Goal: Information Seeking & Learning: Learn about a topic

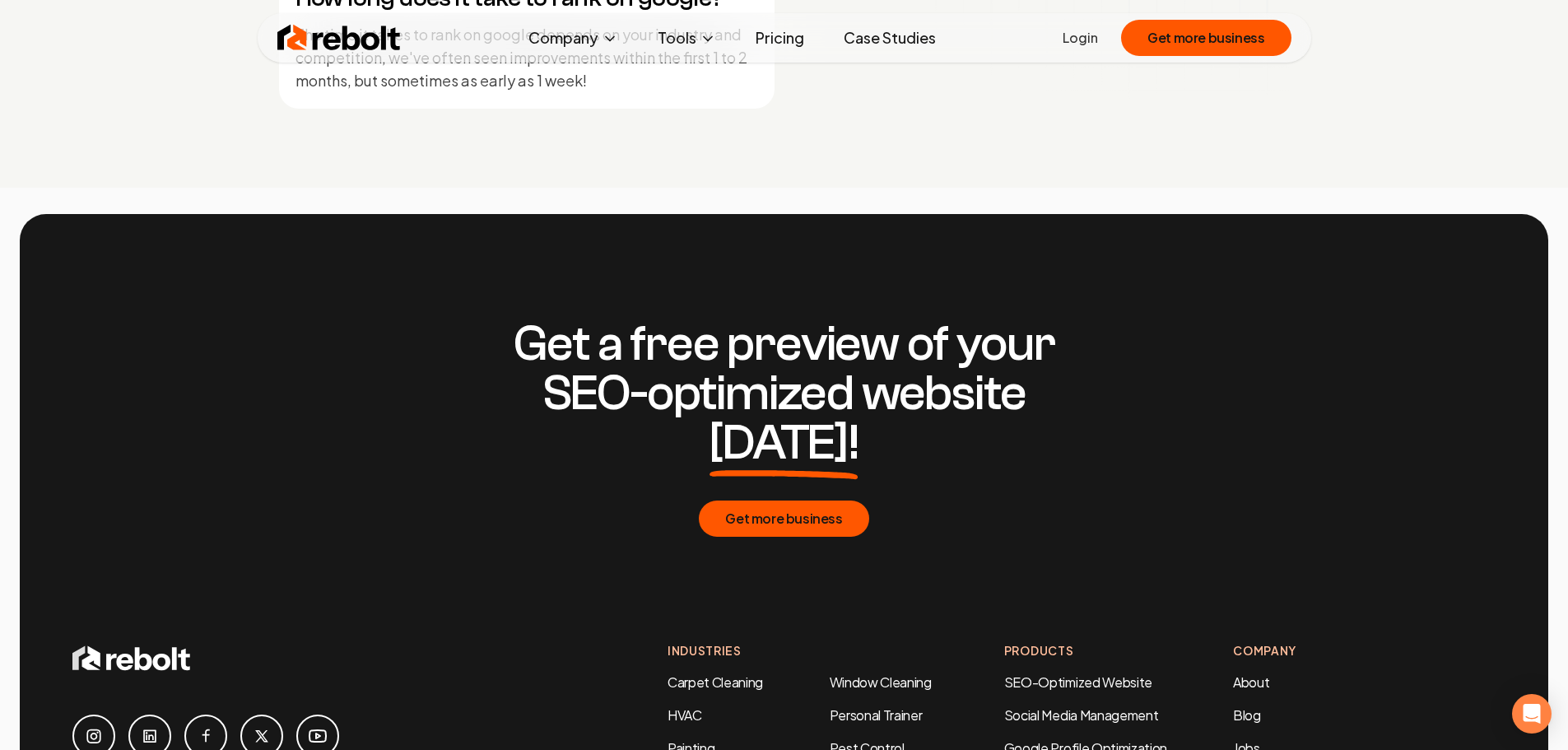
scroll to position [8314, 0]
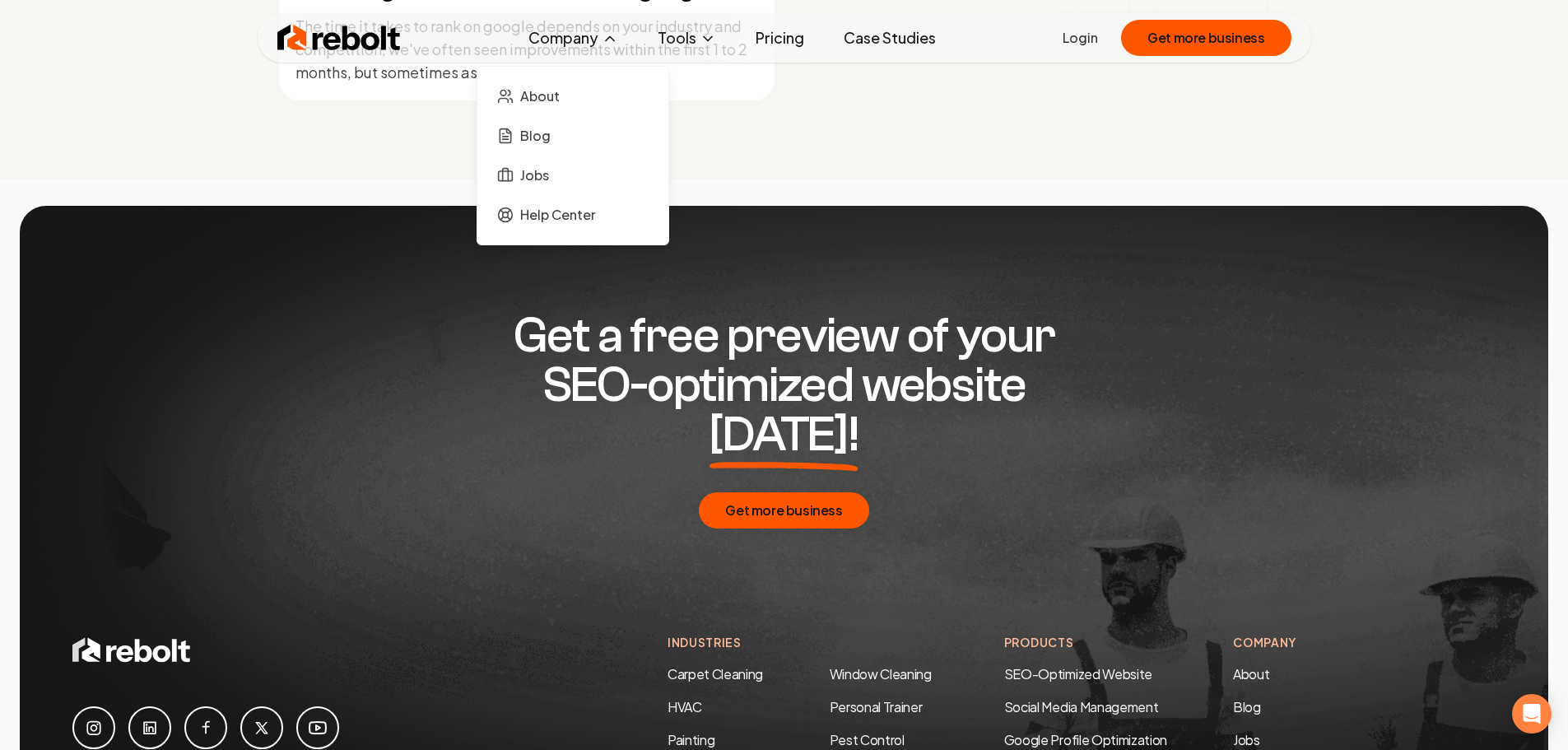
click at [554, 42] on button "Company" at bounding box center [574, 38] width 116 height 33
click at [538, 91] on span "About" at bounding box center [540, 96] width 40 height 20
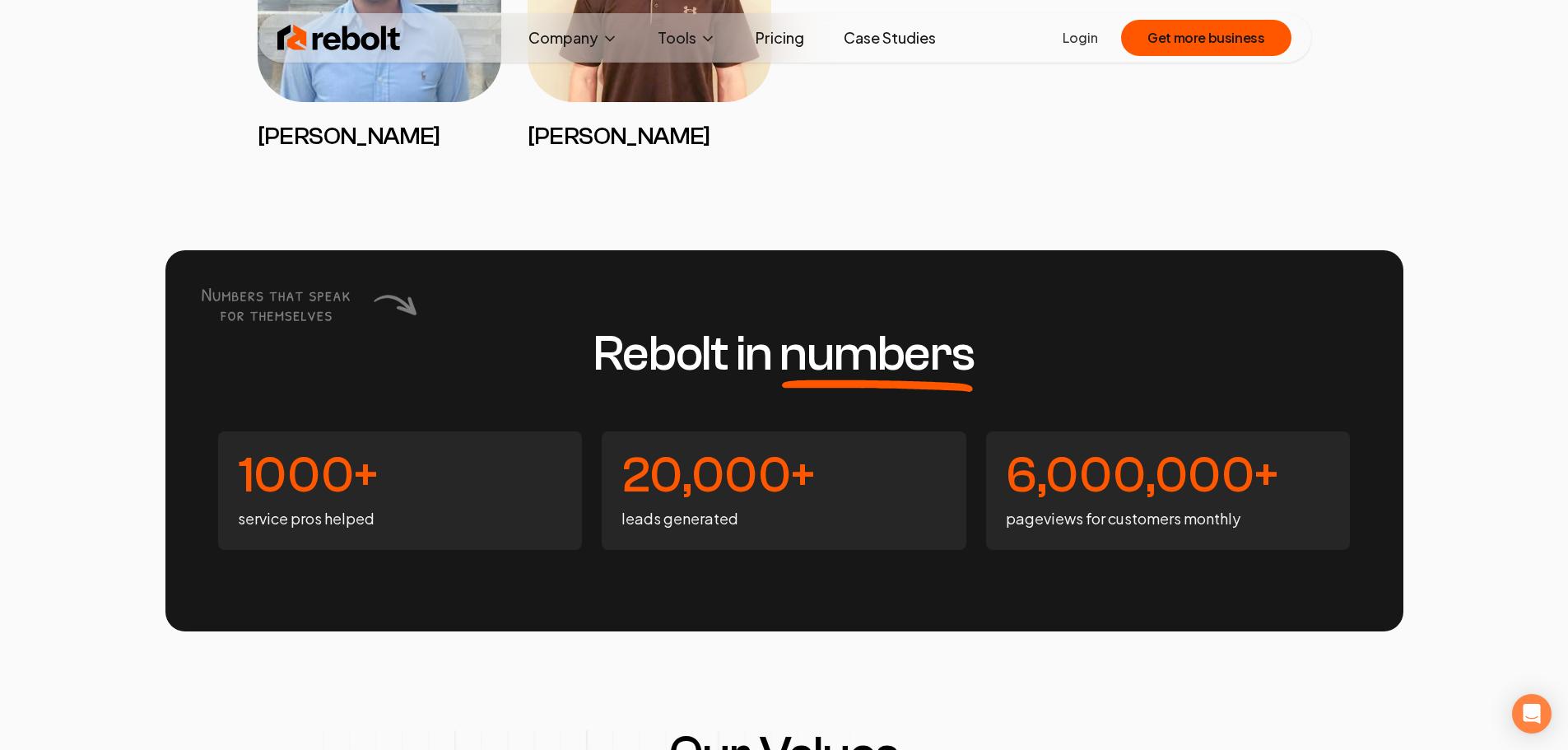
scroll to position [4280, 0]
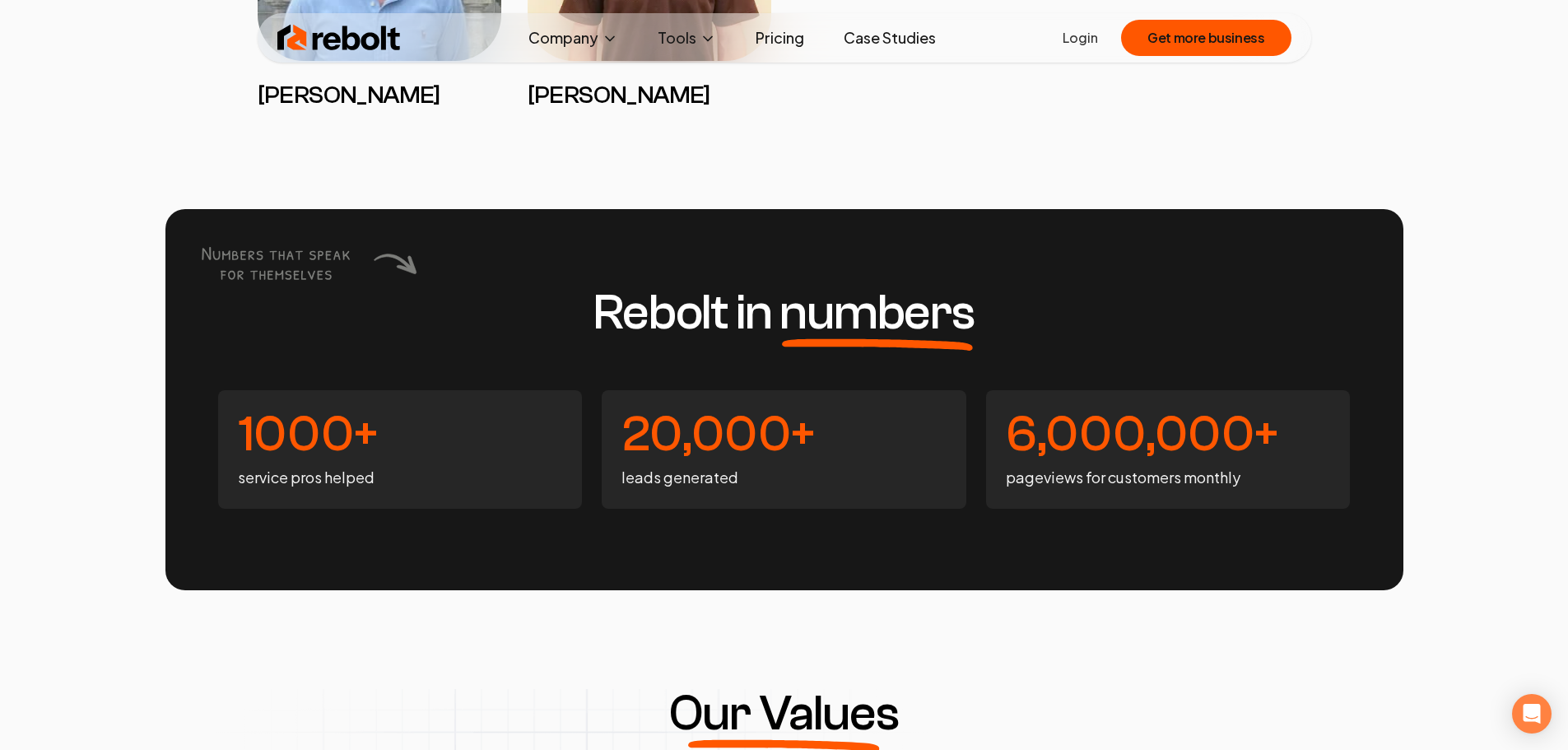
click at [364, 39] on img at bounding box center [339, 38] width 123 height 33
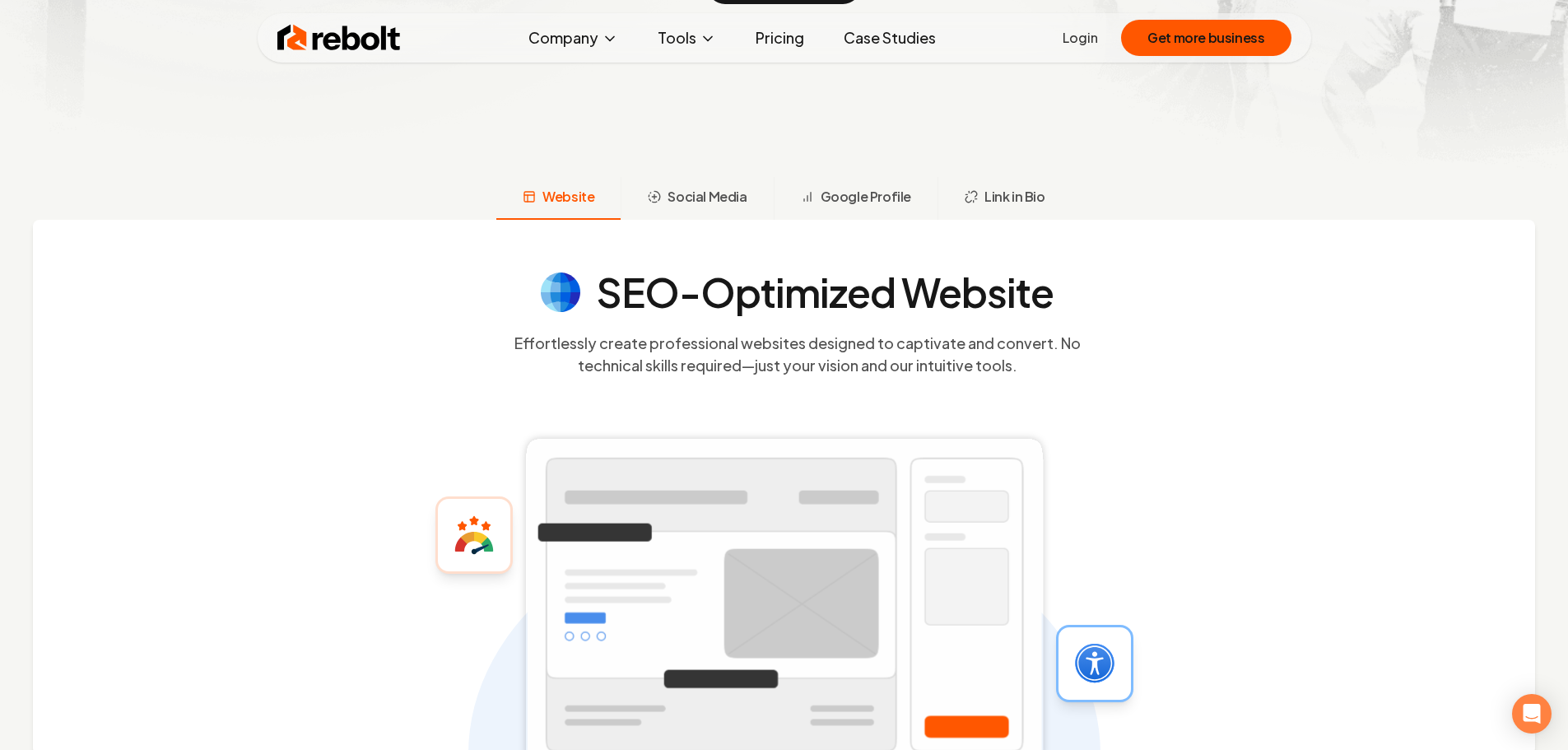
scroll to position [412, 0]
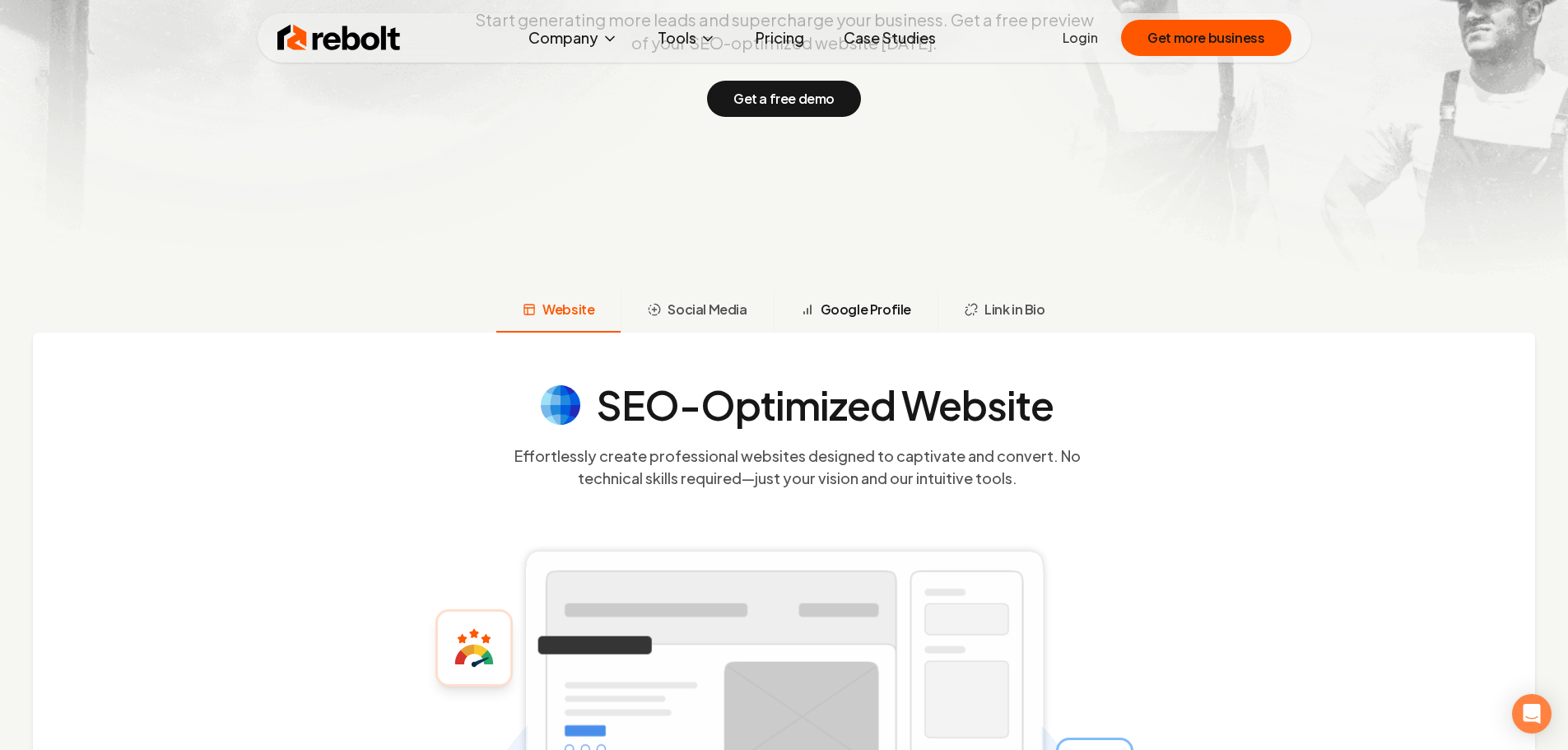
click at [837, 308] on span "Google Profile" at bounding box center [865, 309] width 91 height 20
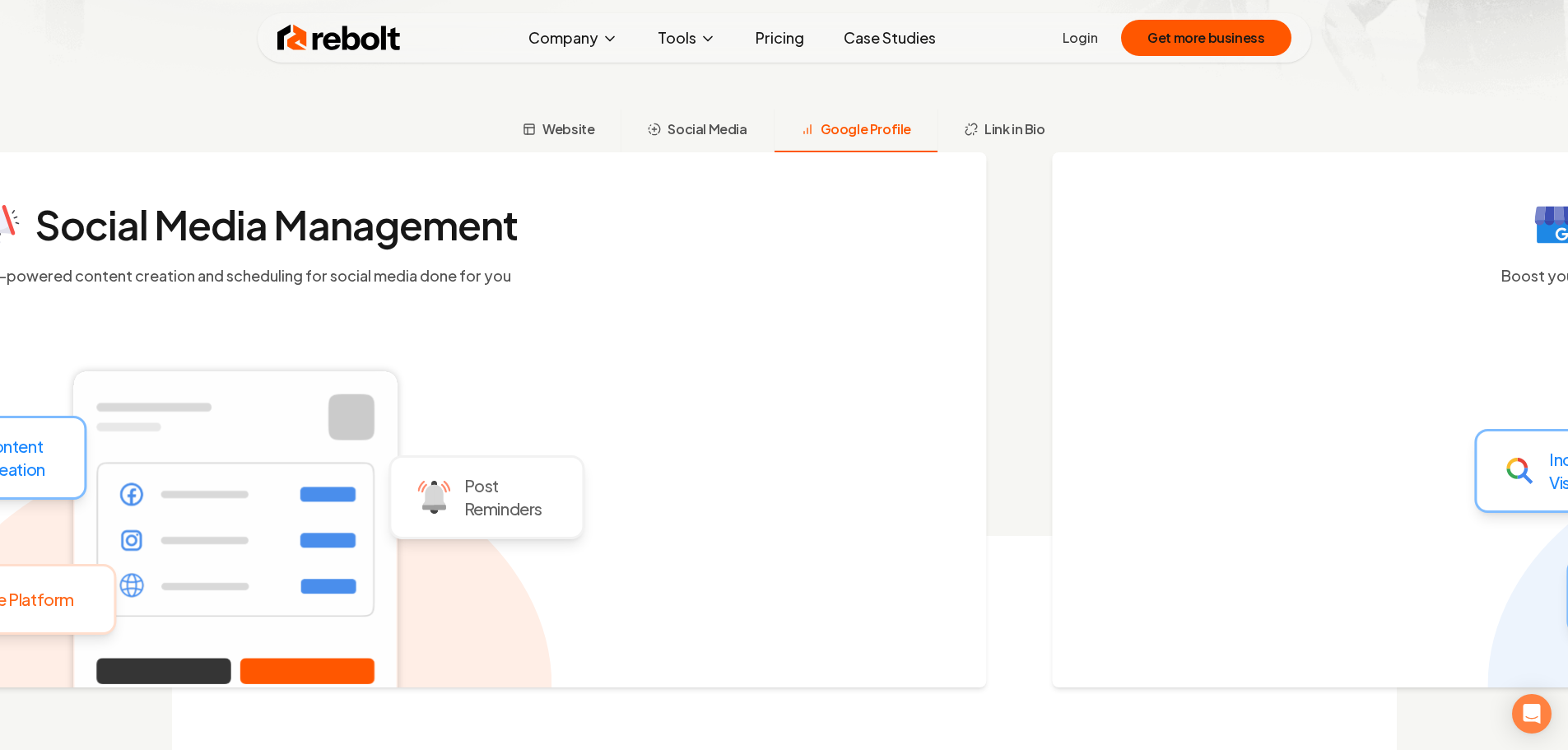
scroll to position [620, 0]
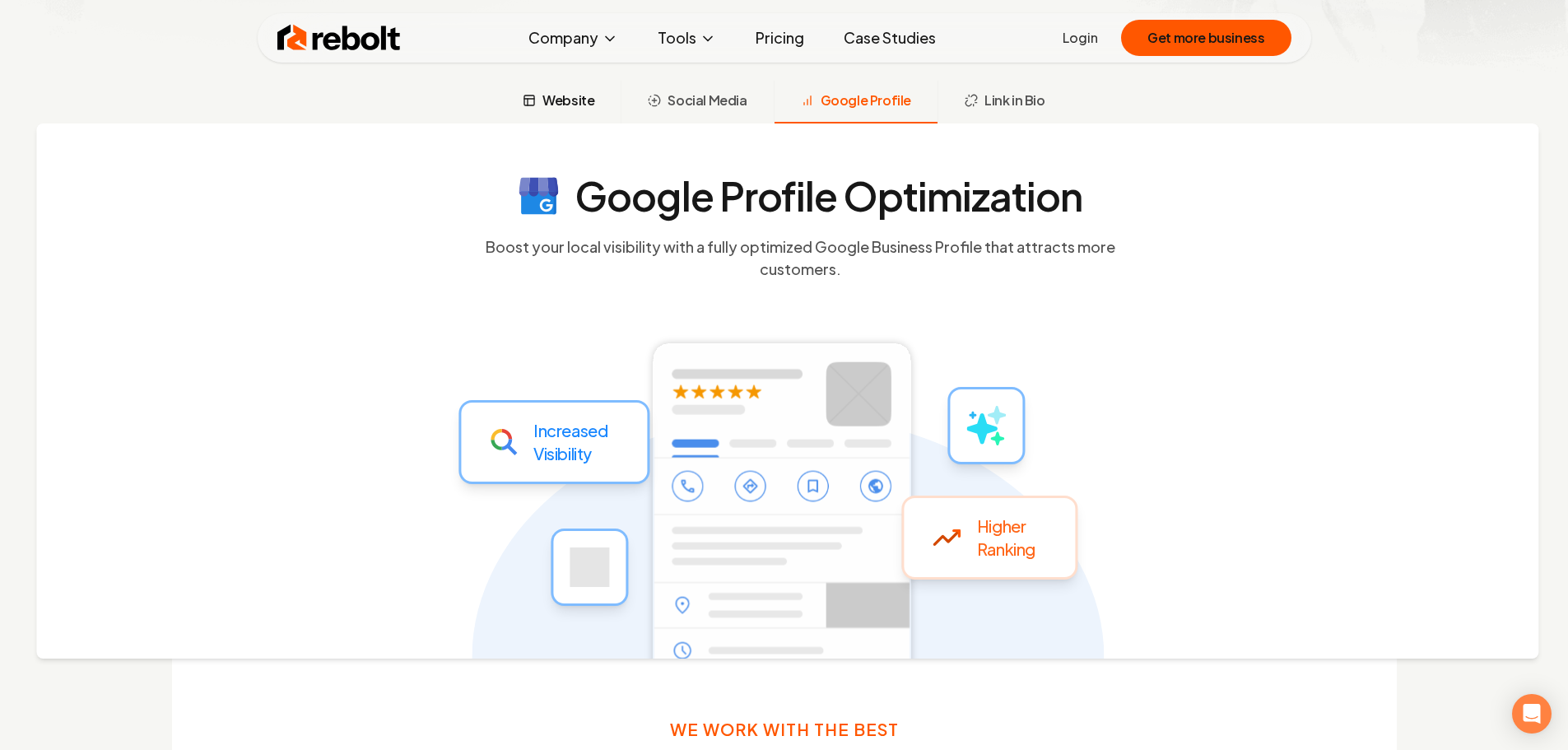
click at [572, 88] on button "Website" at bounding box center [558, 101] width 124 height 42
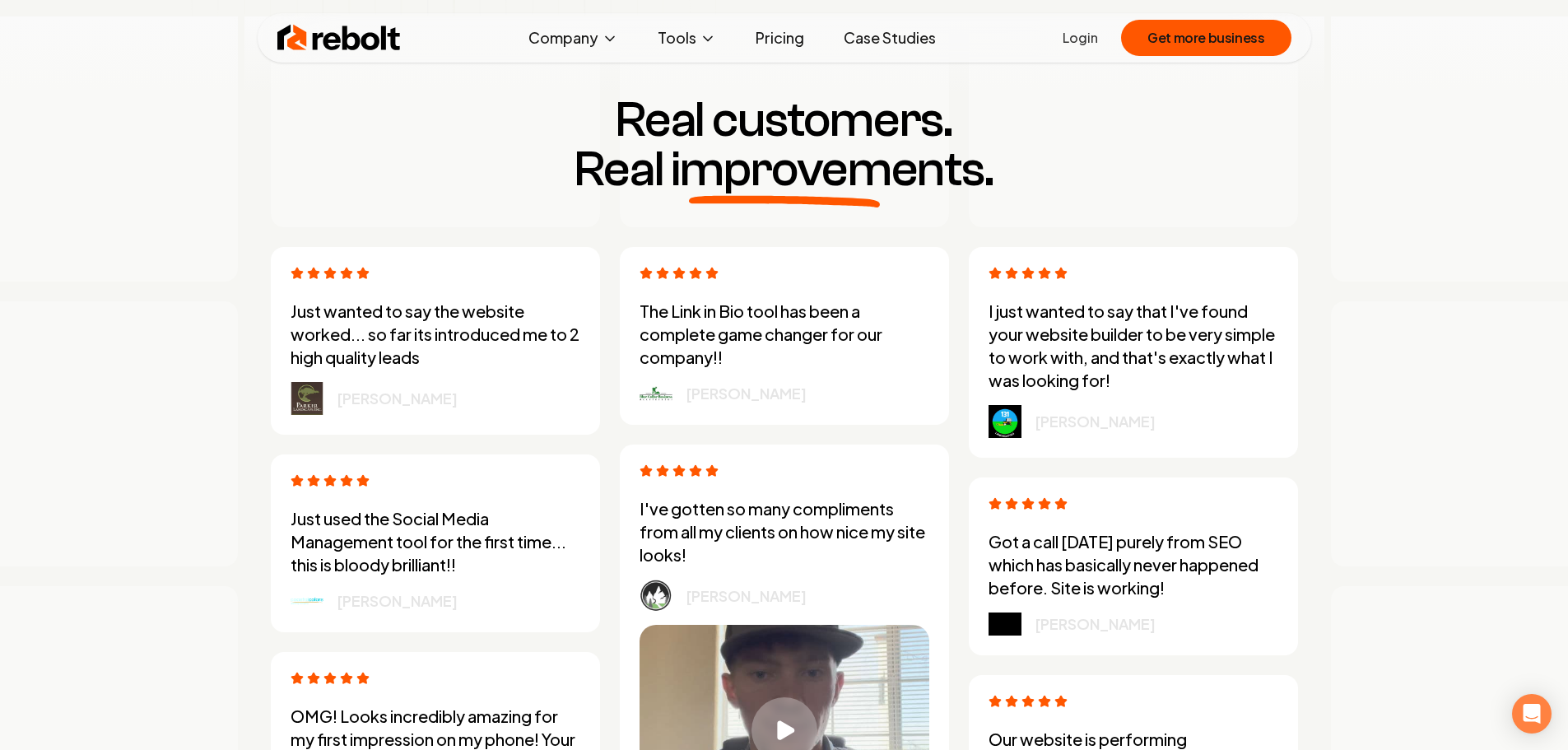
scroll to position [4407, 0]
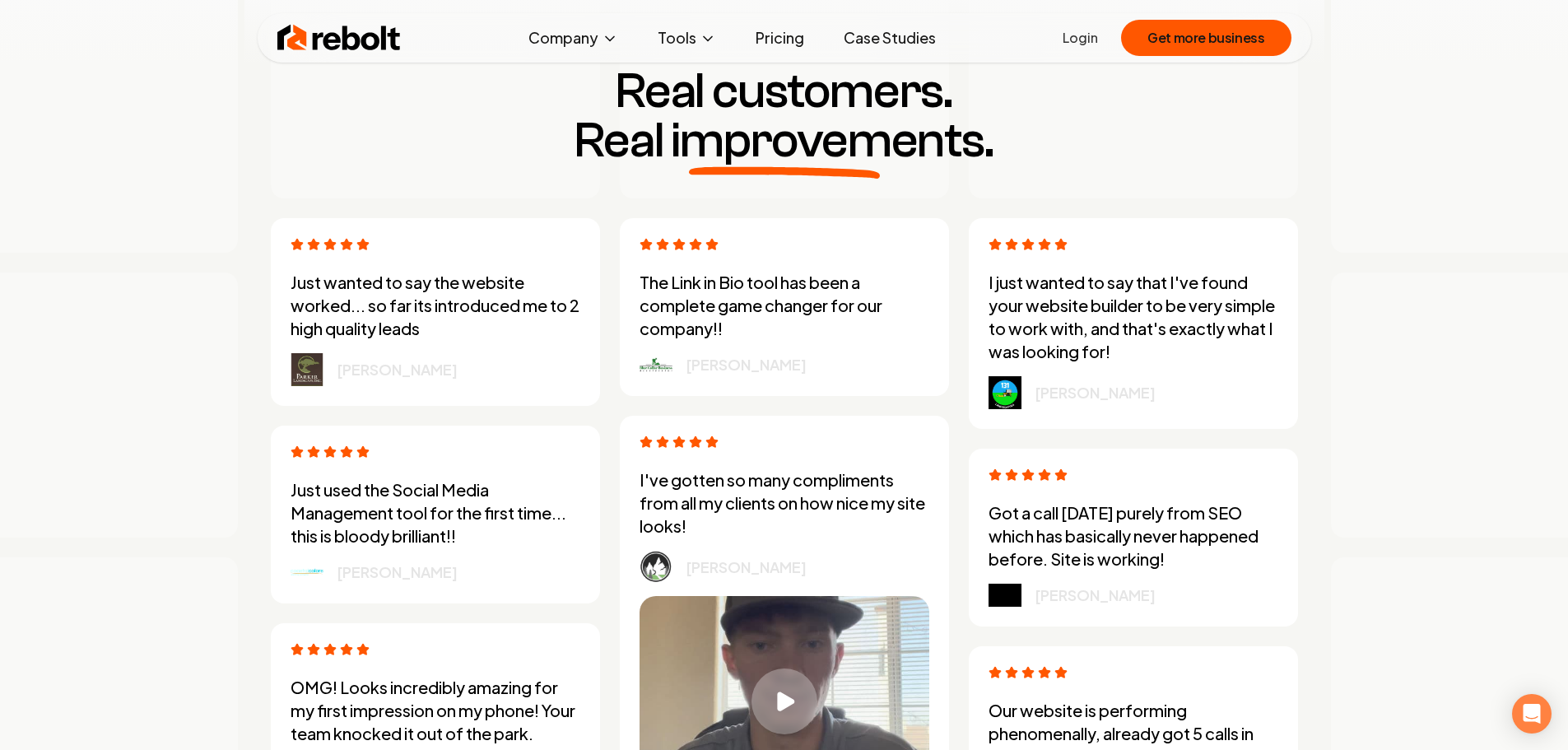
click at [765, 41] on link "Pricing" at bounding box center [780, 38] width 75 height 33
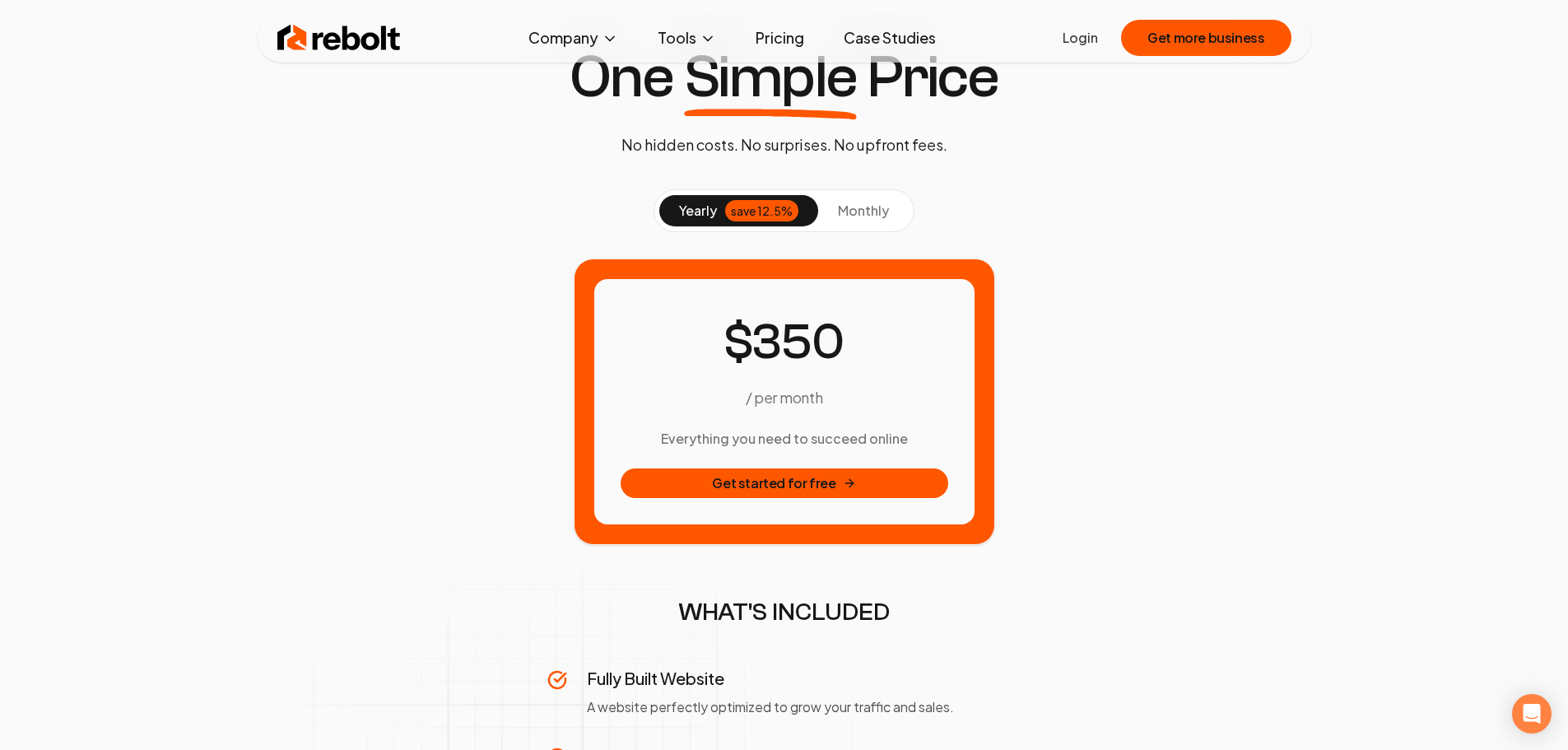
scroll to position [82, 0]
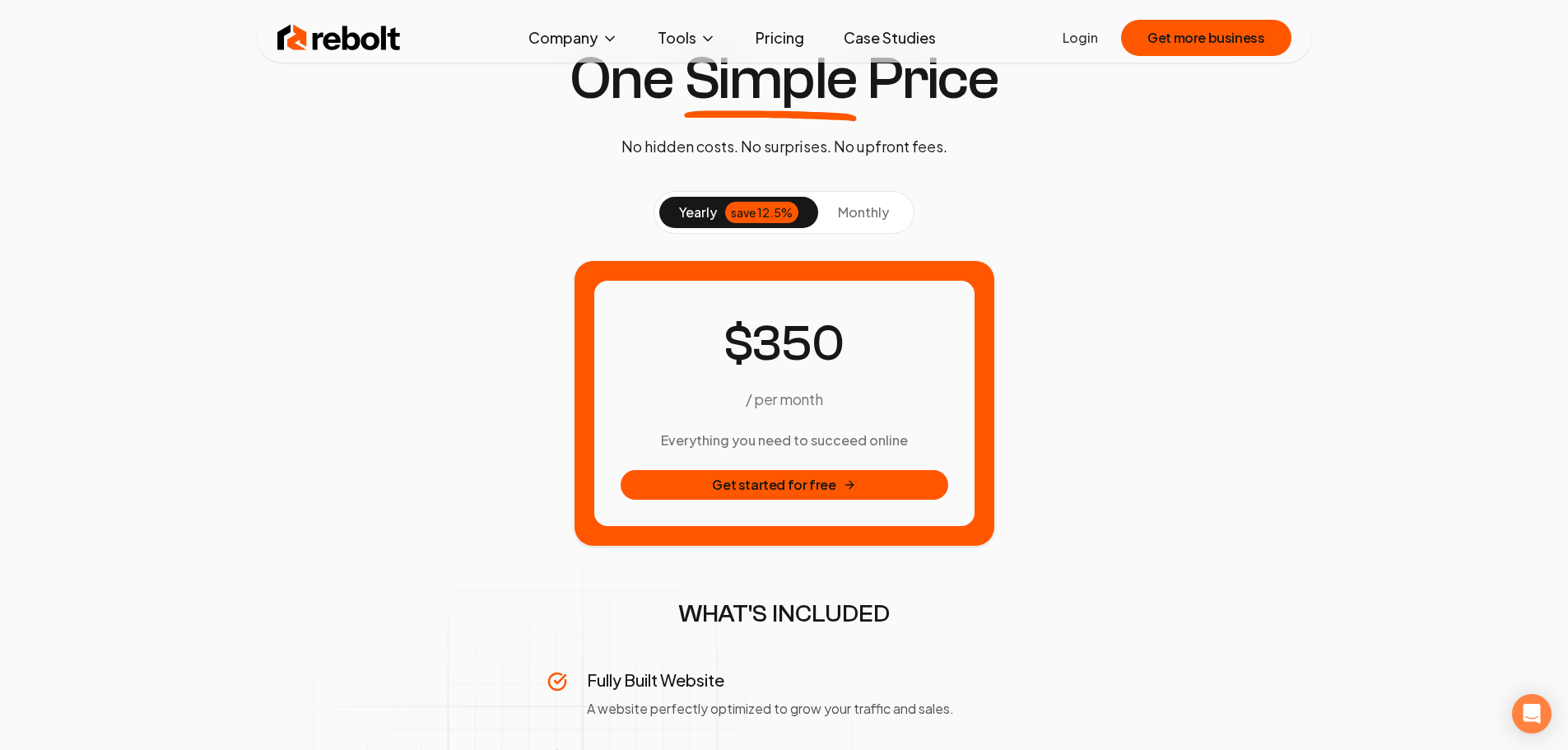
click at [882, 217] on span "monthly" at bounding box center [863, 212] width 51 height 17
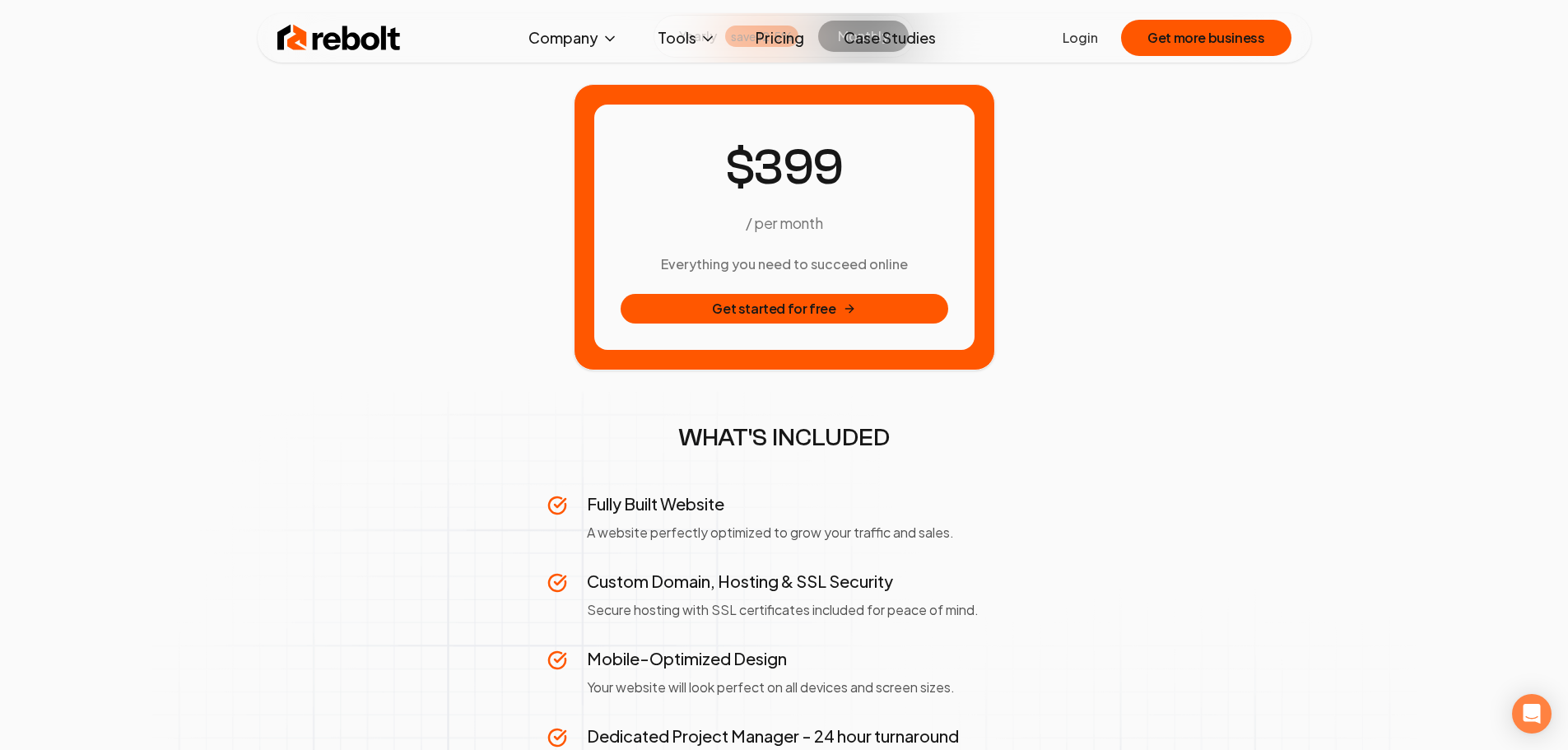
scroll to position [165, 0]
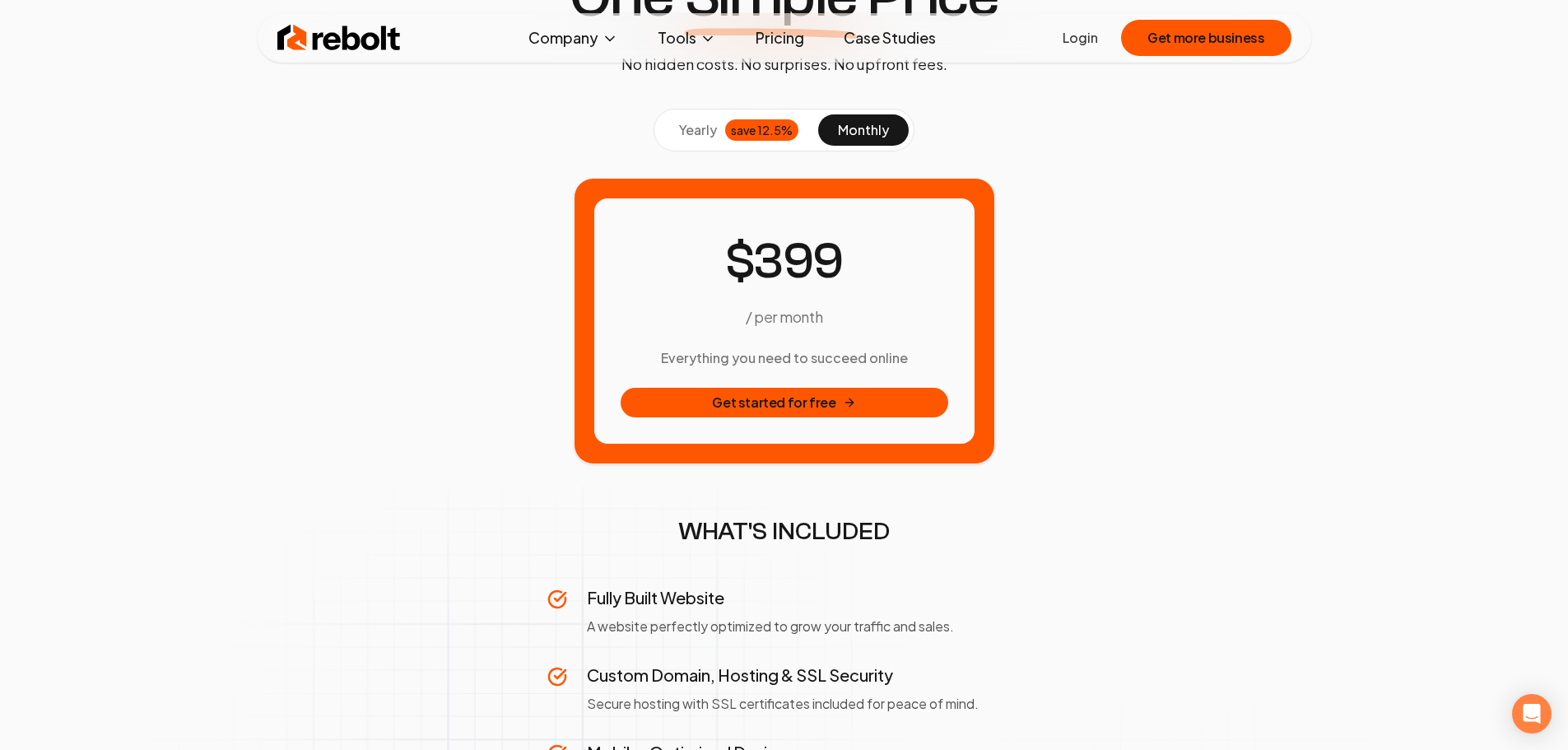
click at [722, 116] on button "yearly save 12.5%" at bounding box center [738, 131] width 159 height 32
click at [882, 43] on link "Case Studies" at bounding box center [890, 38] width 119 height 33
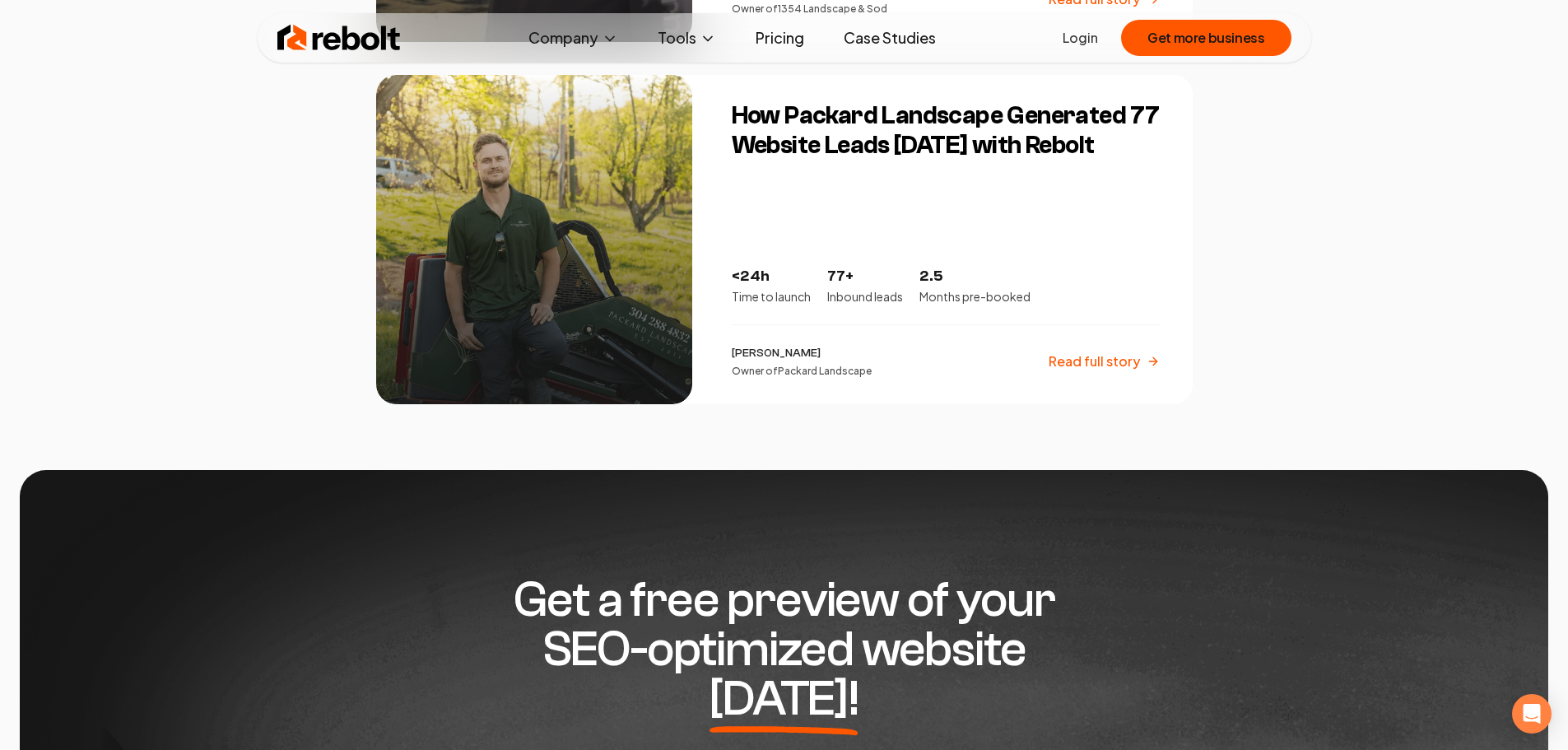
scroll to position [2881, 0]
